Goal: Task Accomplishment & Management: Complete application form

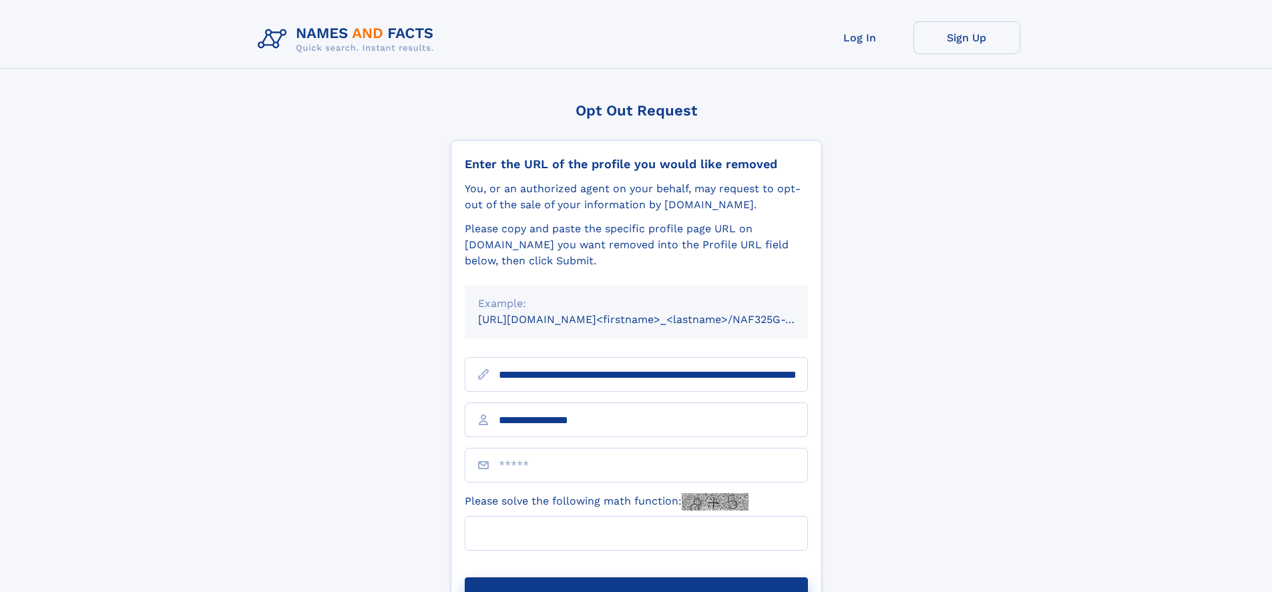
type input "**********"
type input "**"
click at [635, 577] on button "Submit Opt Out Request" at bounding box center [636, 598] width 343 height 43
